Goal: Navigation & Orientation: Find specific page/section

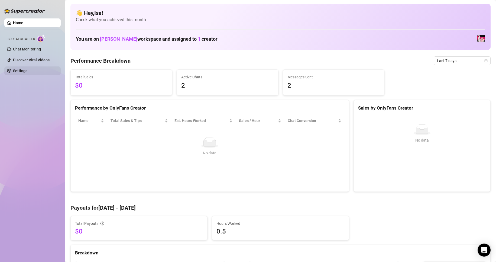
click at [23, 72] on link "Settings" at bounding box center [20, 71] width 14 height 4
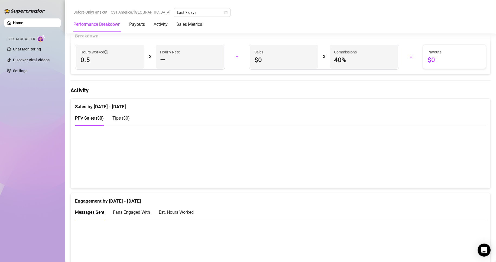
scroll to position [54, 0]
